Goal: Task Accomplishment & Management: Manage account settings

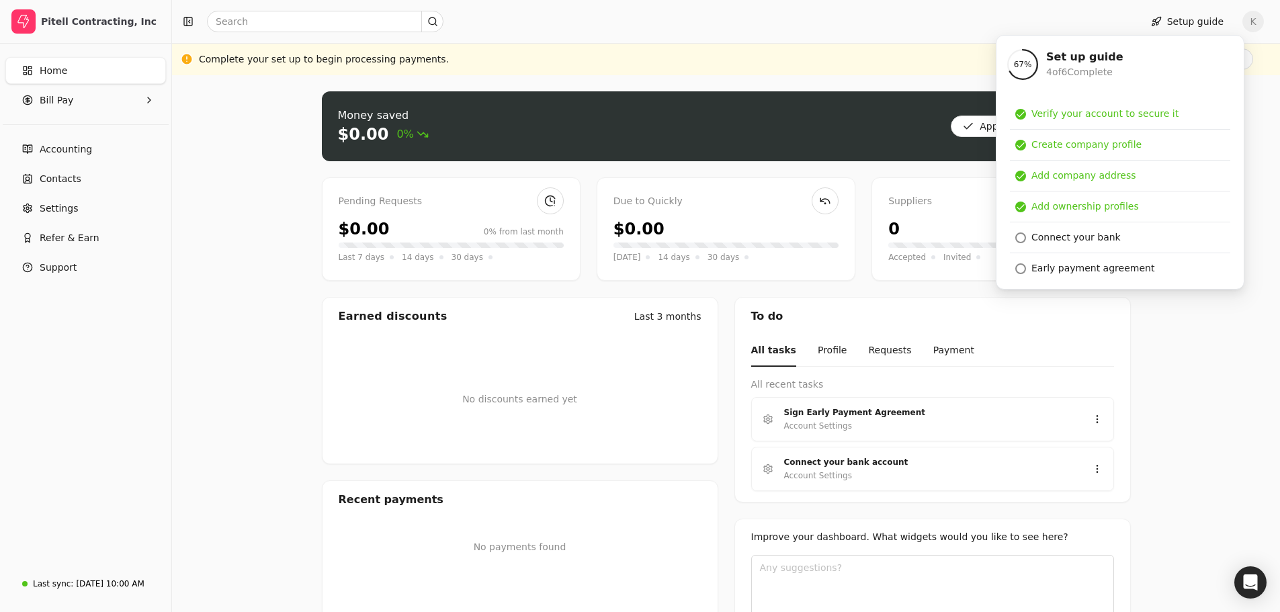
click at [827, 42] on div "Setup guide K" at bounding box center [726, 21] width 1108 height 43
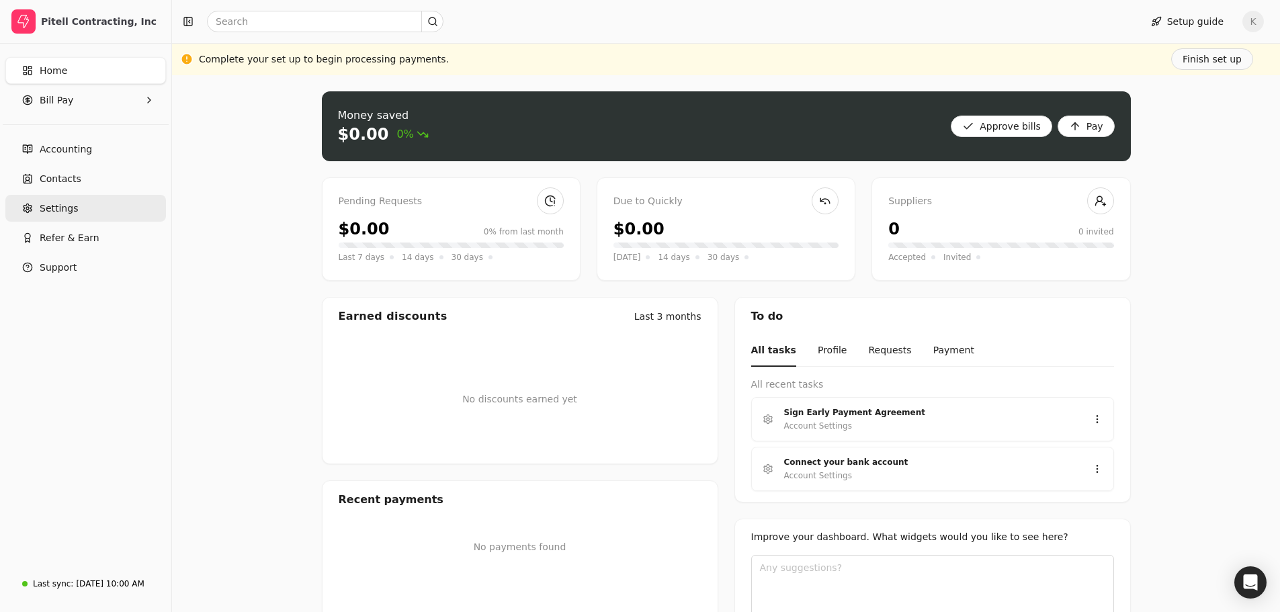
click at [52, 211] on span "Settings" at bounding box center [59, 209] width 38 height 14
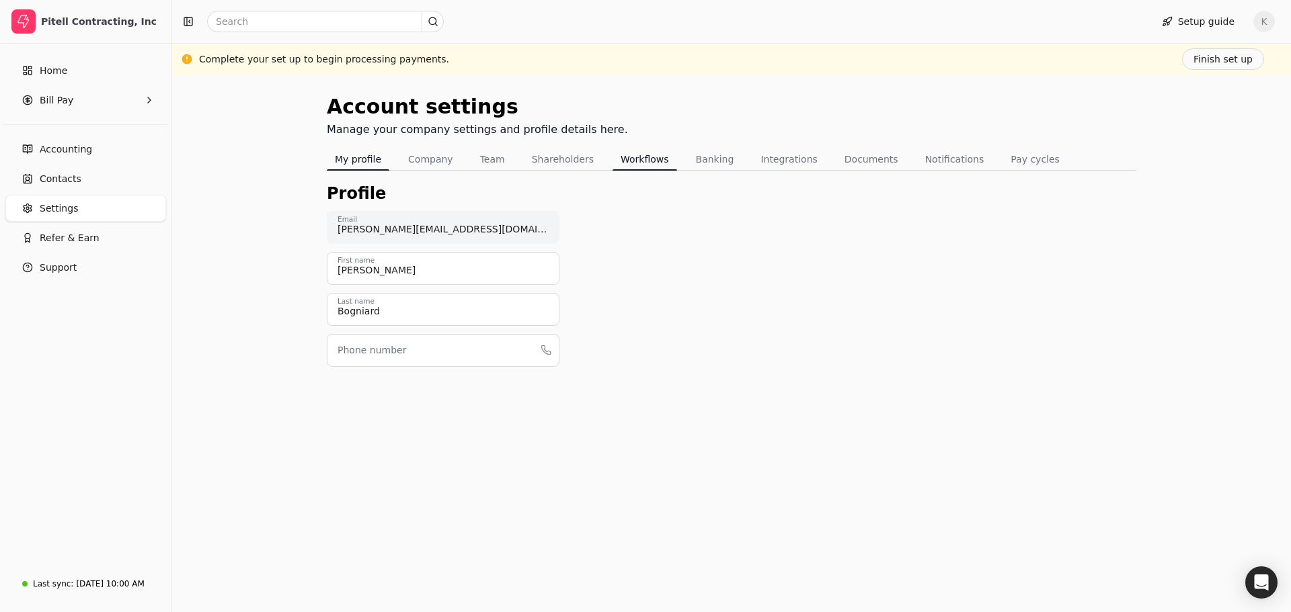
click at [618, 161] on button "Workflows" at bounding box center [644, 160] width 65 height 22
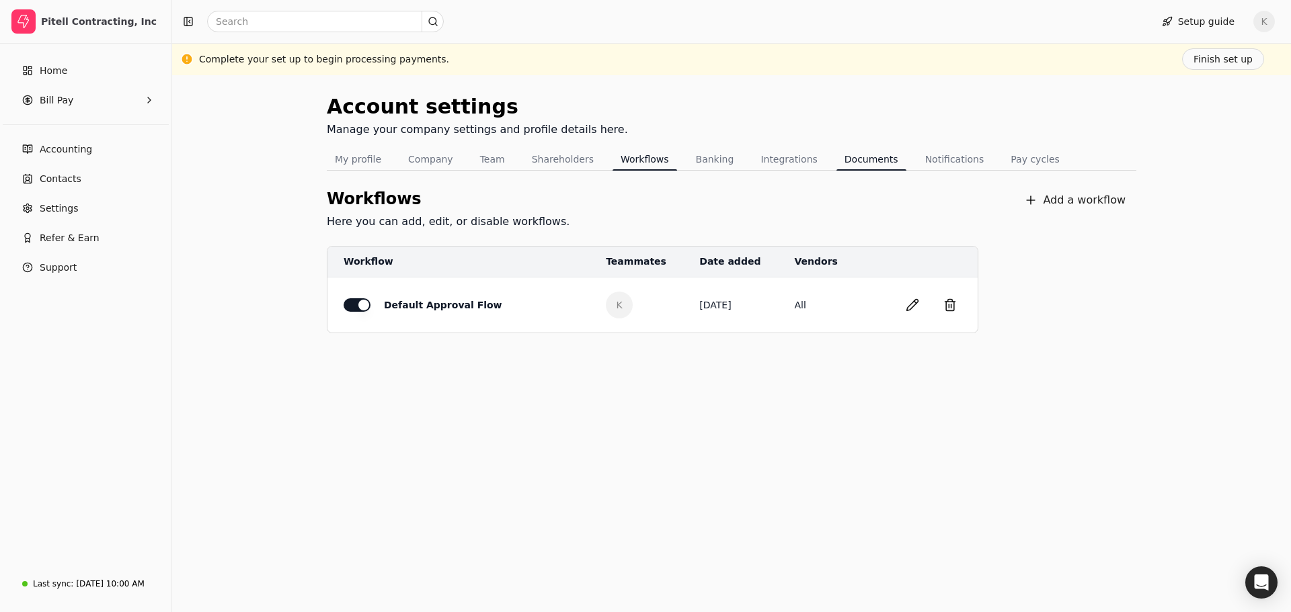
click at [836, 162] on button "Documents" at bounding box center [871, 160] width 70 height 22
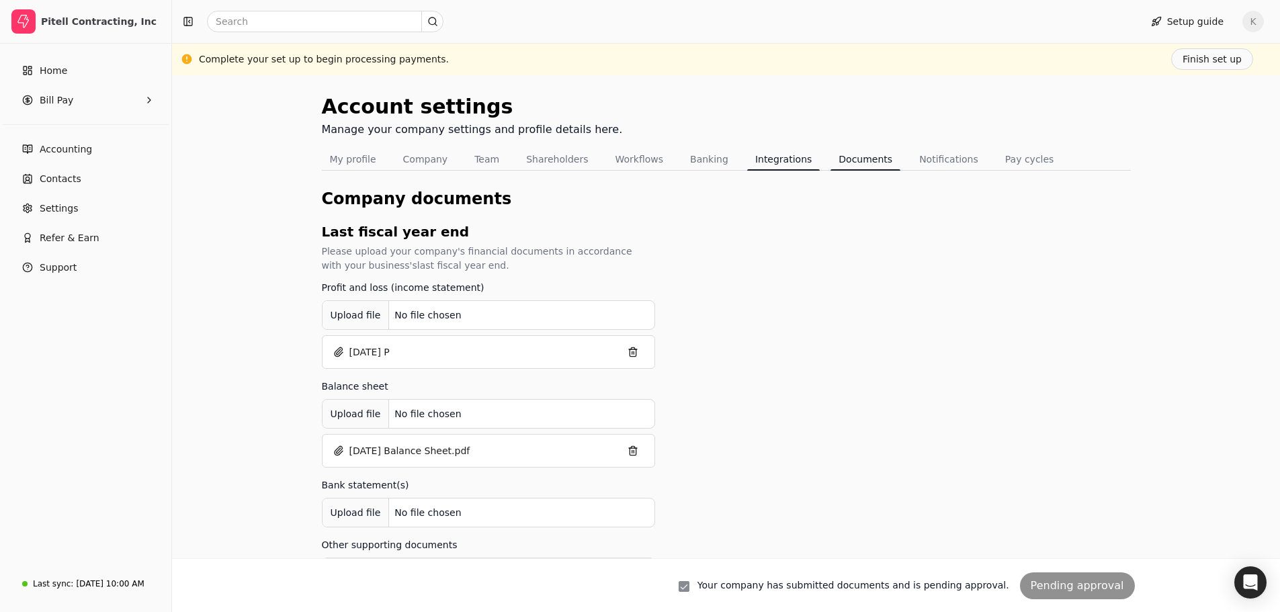
click at [747, 159] on button "Integrations" at bounding box center [783, 160] width 73 height 22
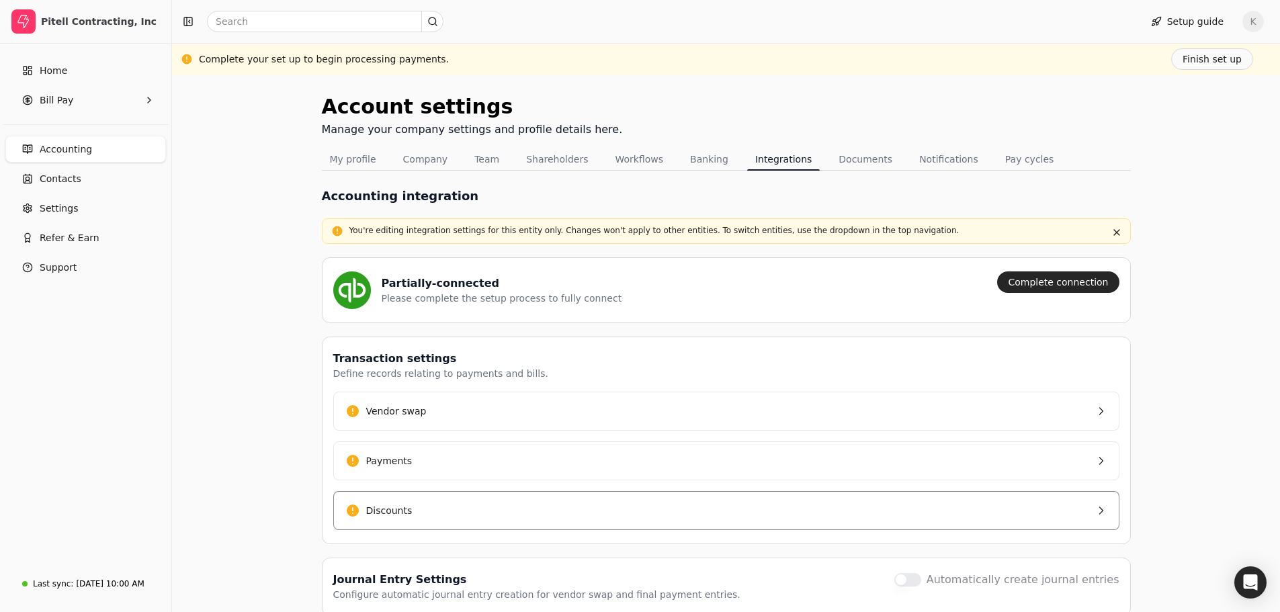
click at [719, 511] on button "Discounts" at bounding box center [726, 510] width 786 height 39
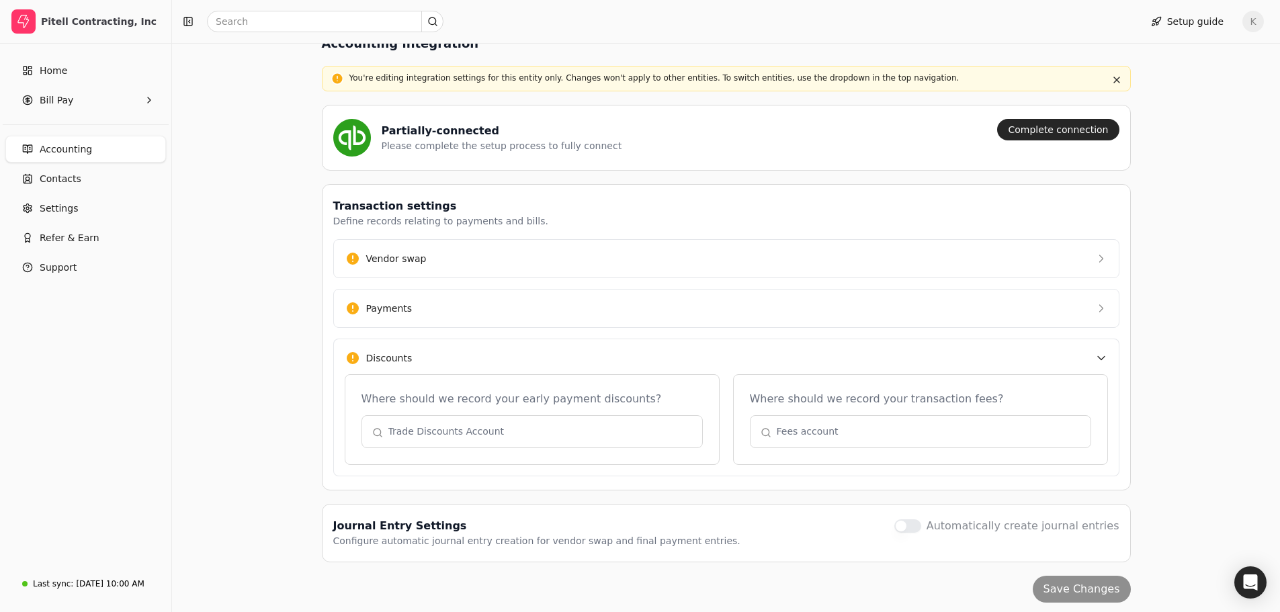
scroll to position [159, 0]
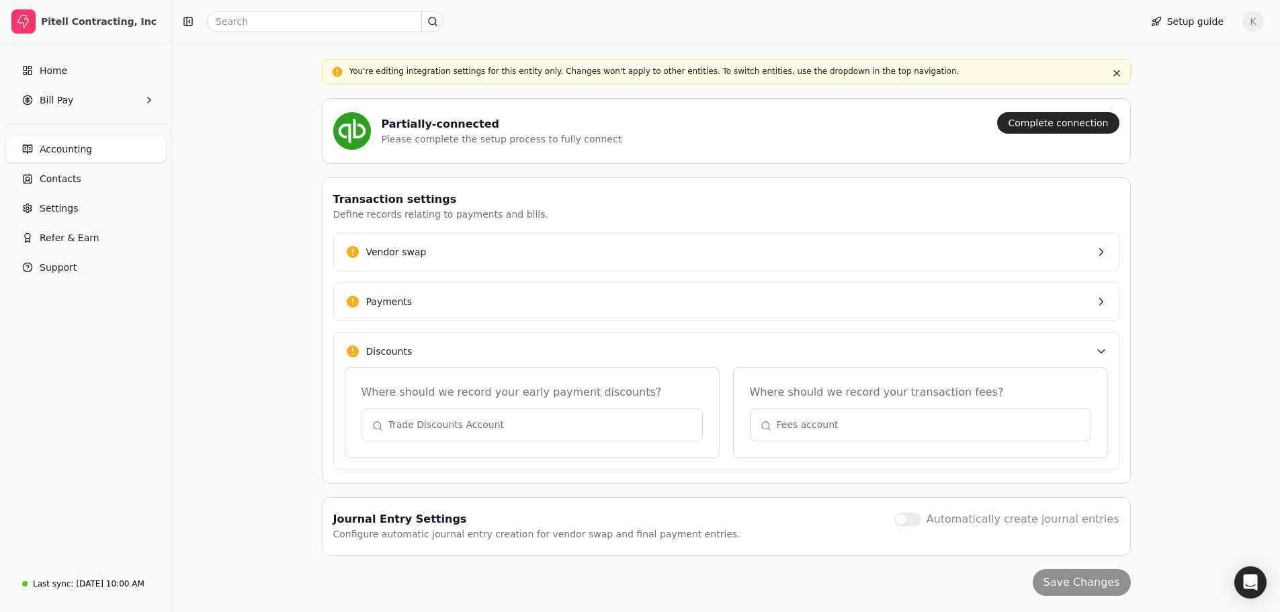
click at [485, 425] on button "button" at bounding box center [532, 425] width 341 height 32
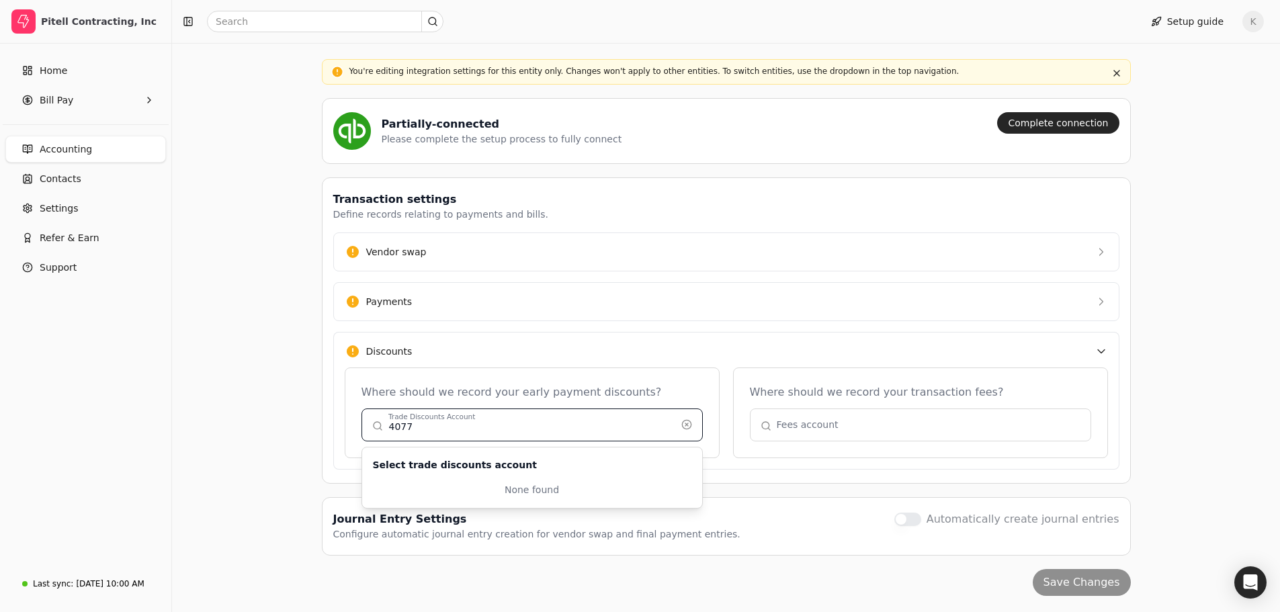
type input "4077"
click at [139, 446] on div "Home Bill Pay Accounting Contacts Settings Refer & Earn Support" at bounding box center [85, 305] width 171 height 523
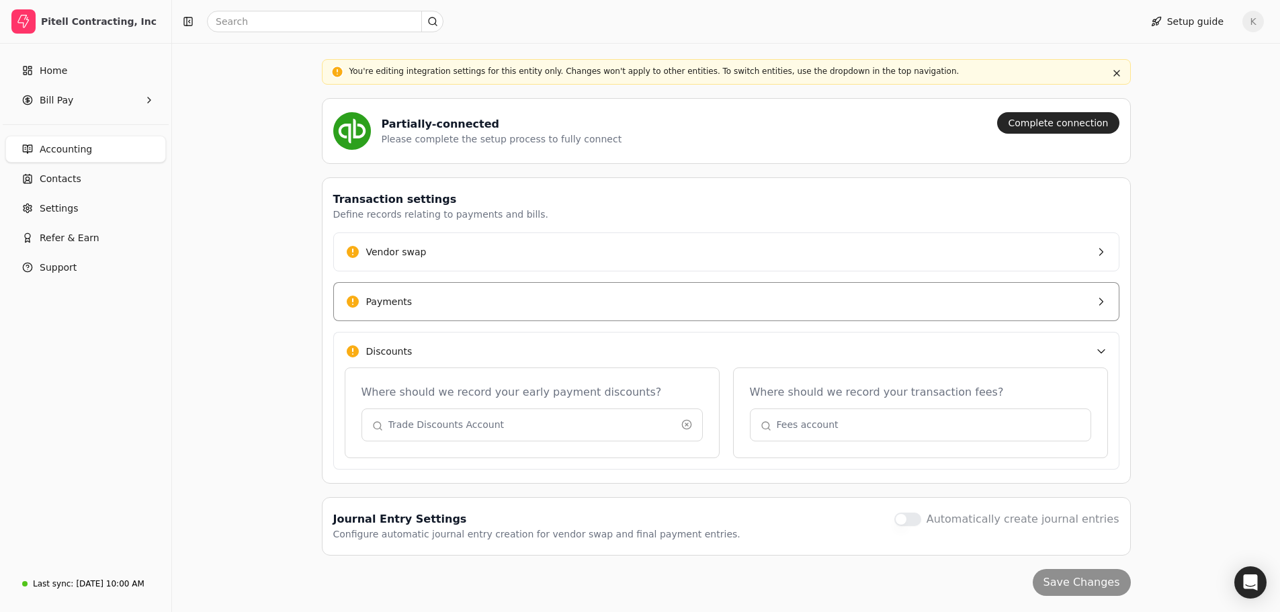
click at [401, 300] on div "Payments" at bounding box center [389, 302] width 46 height 14
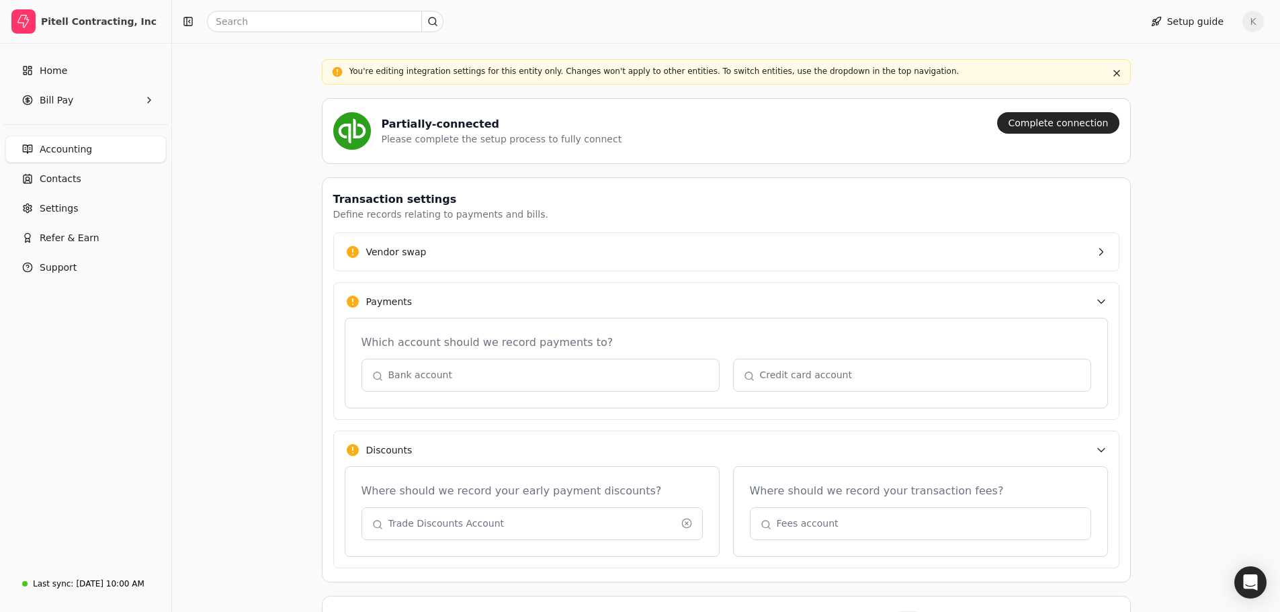
click at [460, 383] on button "button" at bounding box center [541, 375] width 358 height 32
click at [267, 382] on div "Account settings Manage your company settings and profile details here. My prof…" at bounding box center [726, 313] width 1108 height 795
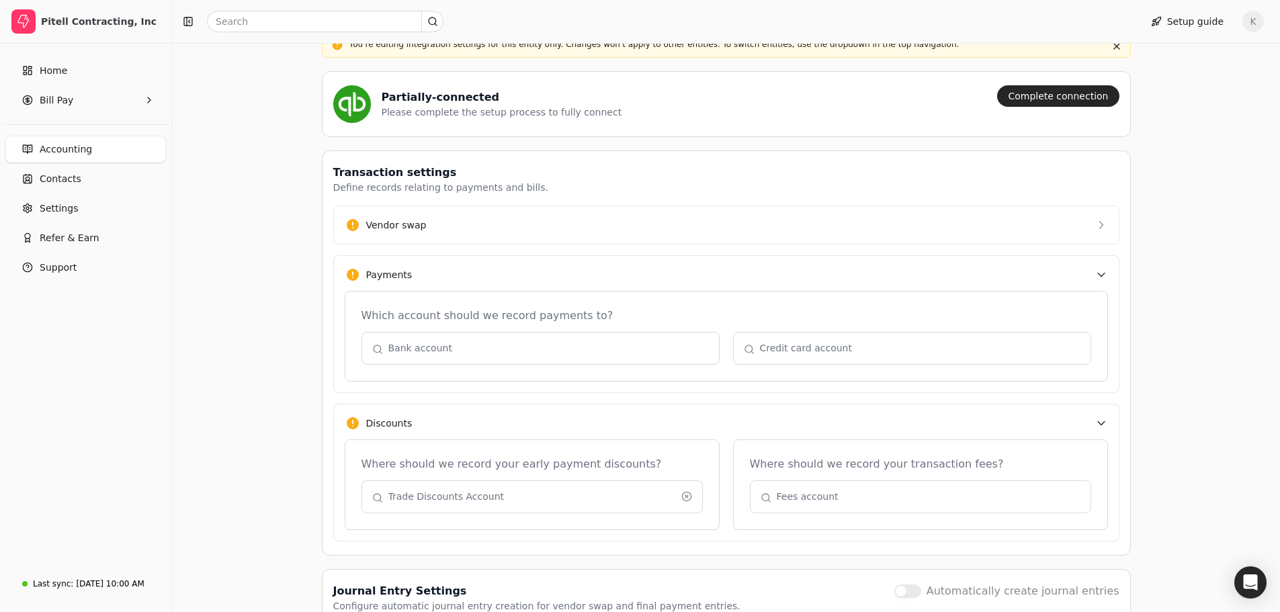
scroll to position [258, 0]
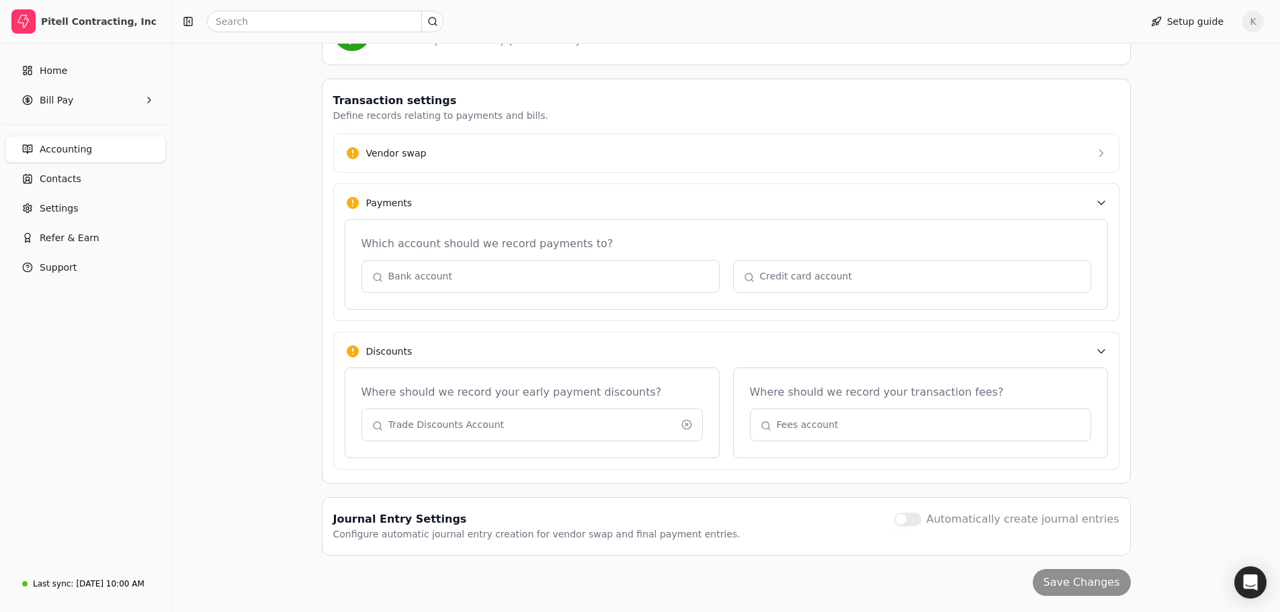
type input "4077"
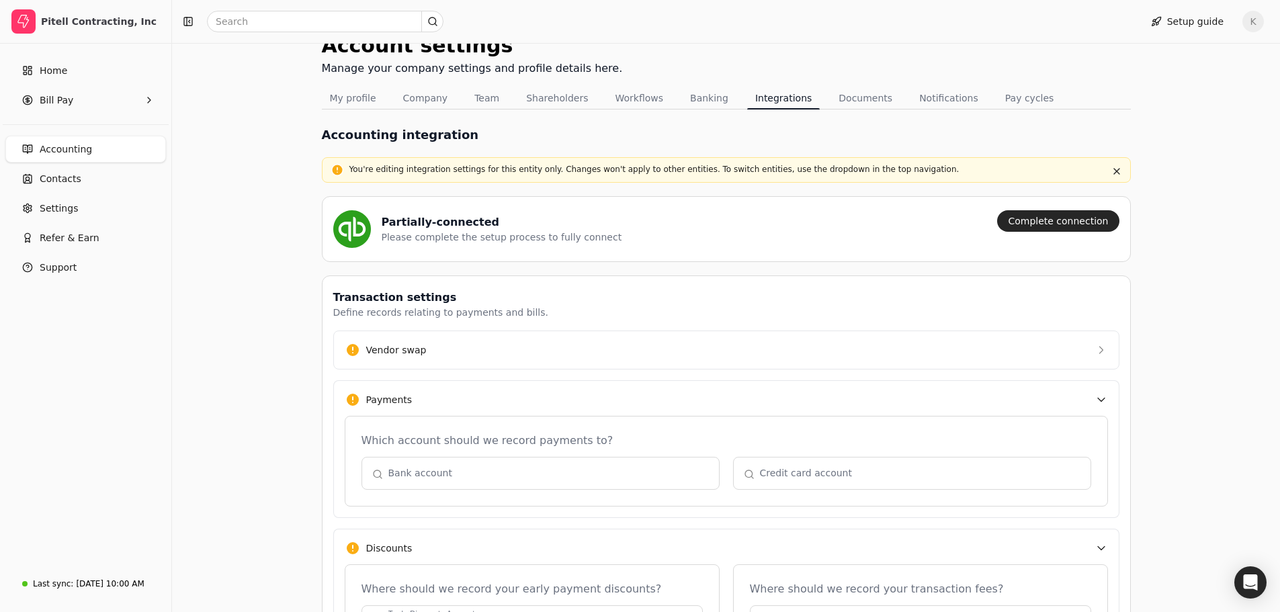
scroll to position [0, 0]
